Goal: Navigation & Orientation: Find specific page/section

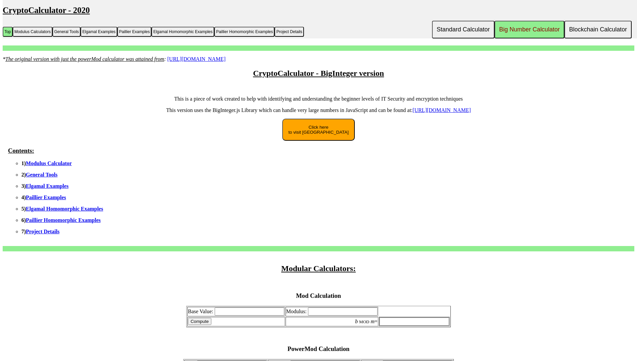
click at [530, 29] on button "Big Number Calculator" at bounding box center [530, 30] width 70 height 18
click at [66, 31] on button "General Tools" at bounding box center [67, 32] width 28 height 10
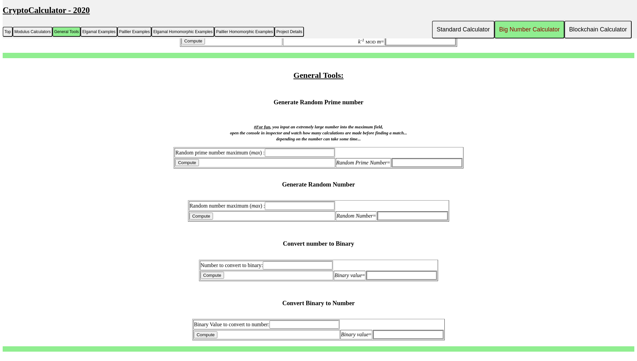
scroll to position [380, 0]
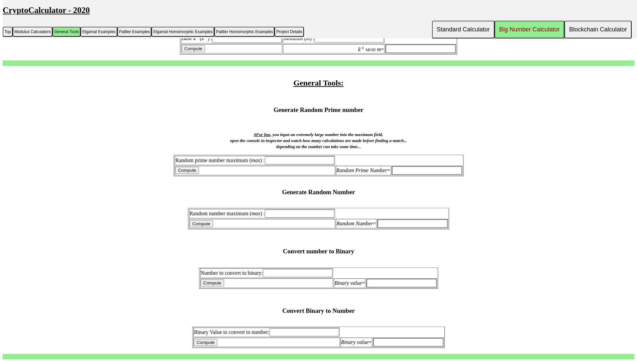
click at [463, 29] on button "Standard Calculator" at bounding box center [463, 30] width 63 height 18
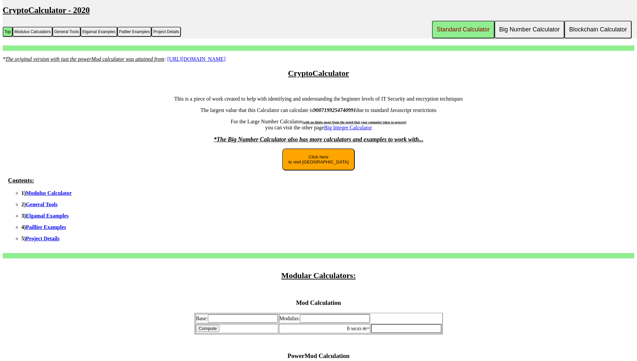
click at [349, 127] on link "Big Integer Calculator" at bounding box center [348, 128] width 48 height 6
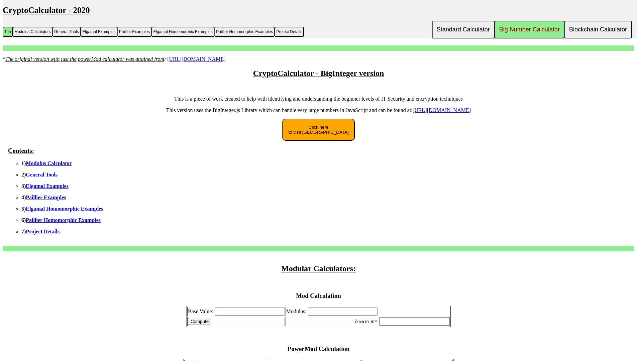
click at [50, 163] on link "Modulus Calculator" at bounding box center [49, 164] width 46 height 6
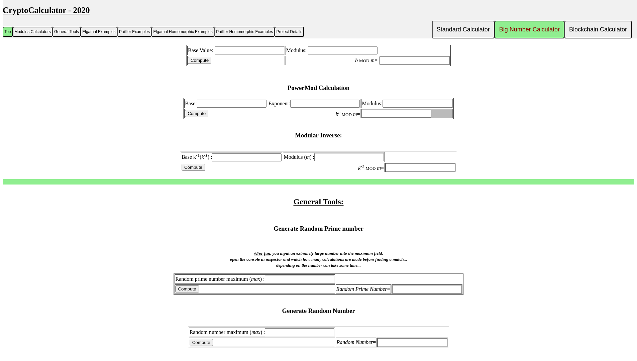
scroll to position [264, 0]
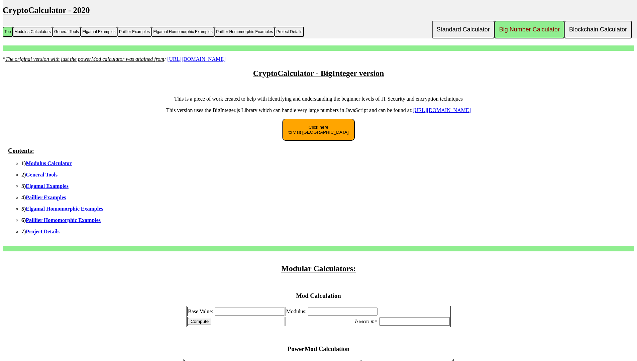
scroll to position [3053, 0]
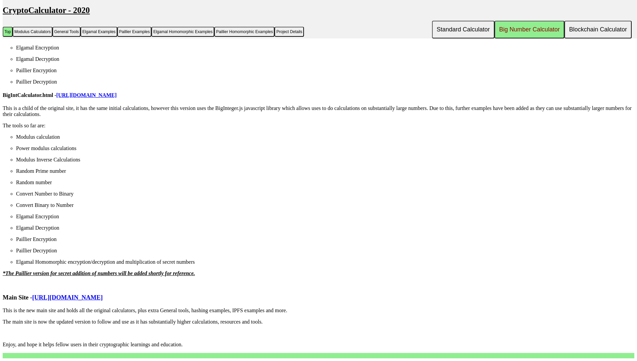
click at [598, 29] on button "Blockchain Calculator" at bounding box center [598, 30] width 67 height 18
